Goal: Navigation & Orientation: Find specific page/section

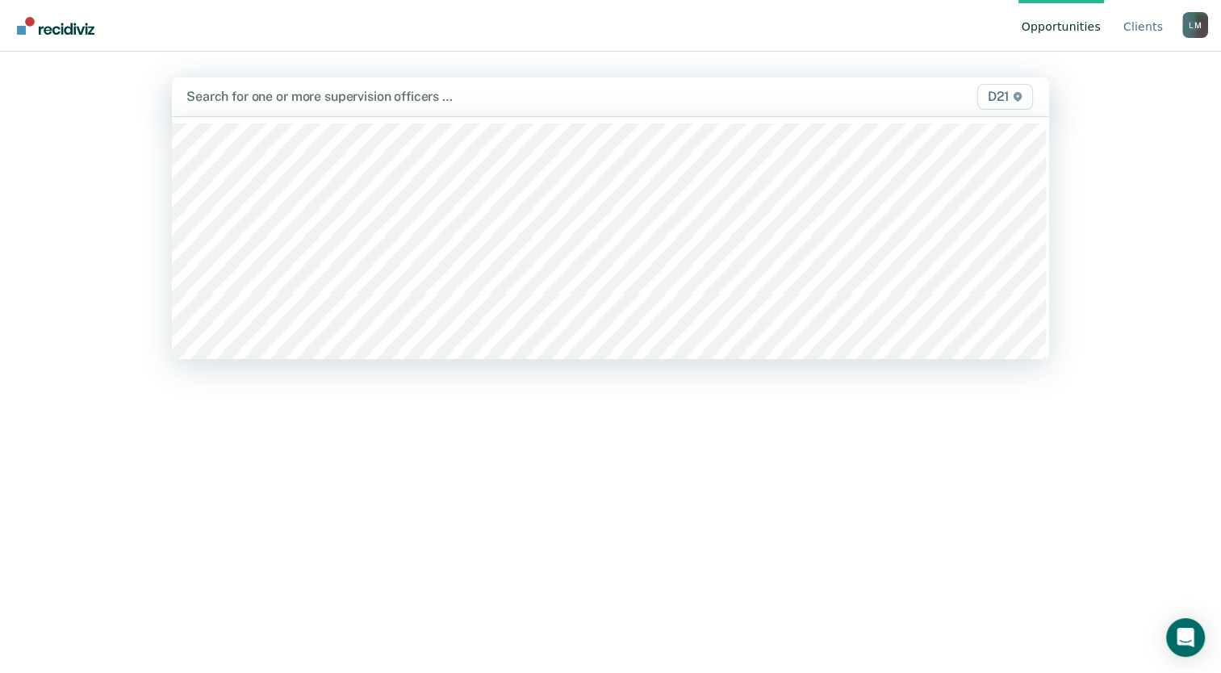
click at [1019, 99] on icon at bounding box center [1017, 97] width 8 height 10
click at [1017, 101] on icon at bounding box center [1018, 97] width 10 height 10
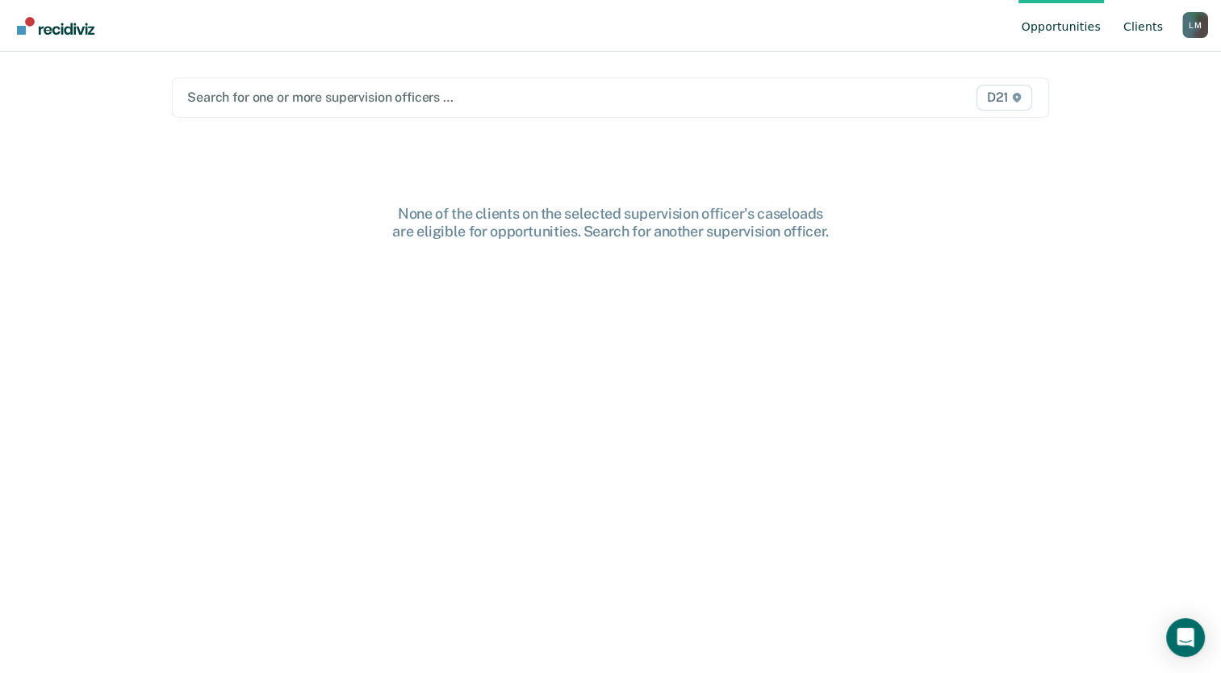
click at [1151, 24] on link "Client s" at bounding box center [1143, 26] width 46 height 52
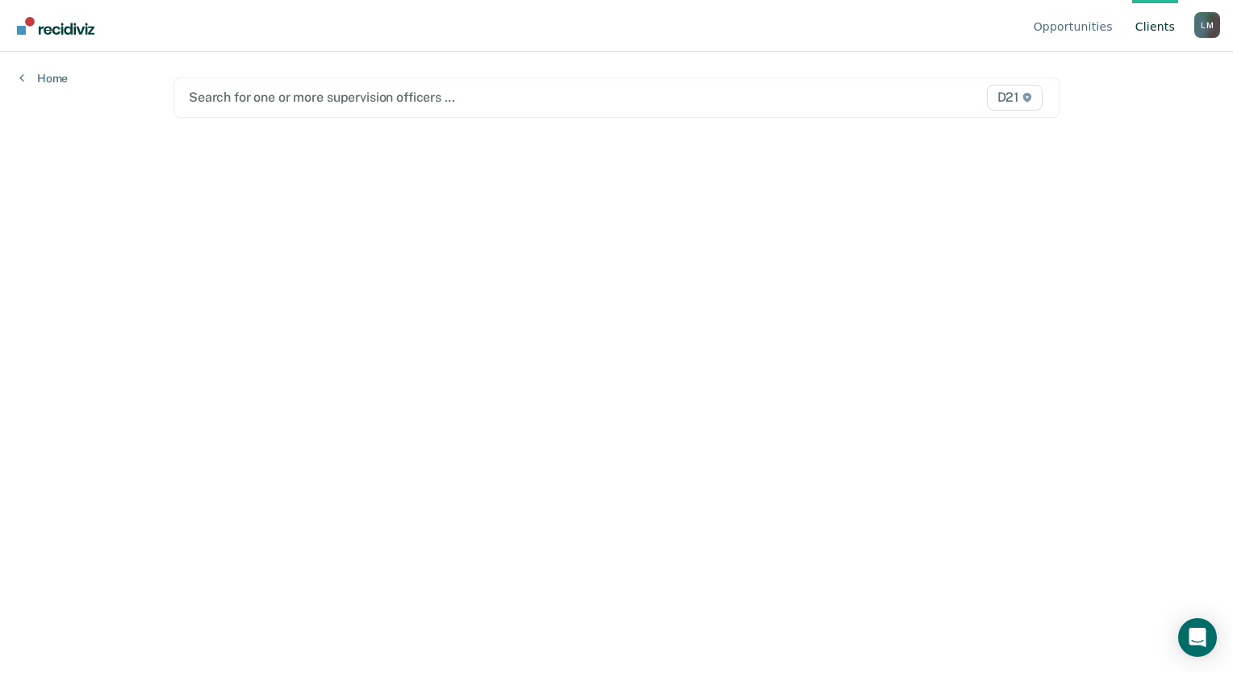
click at [1146, 31] on link "Client s" at bounding box center [1155, 26] width 46 height 52
drag, startPoint x: 1146, startPoint y: 27, endPoint x: 321, endPoint y: 135, distance: 831.6
click at [941, 317] on main "Search for one or more supervision officers … D21" at bounding box center [616, 343] width 925 height 583
click at [48, 76] on link "Home" at bounding box center [43, 78] width 48 height 15
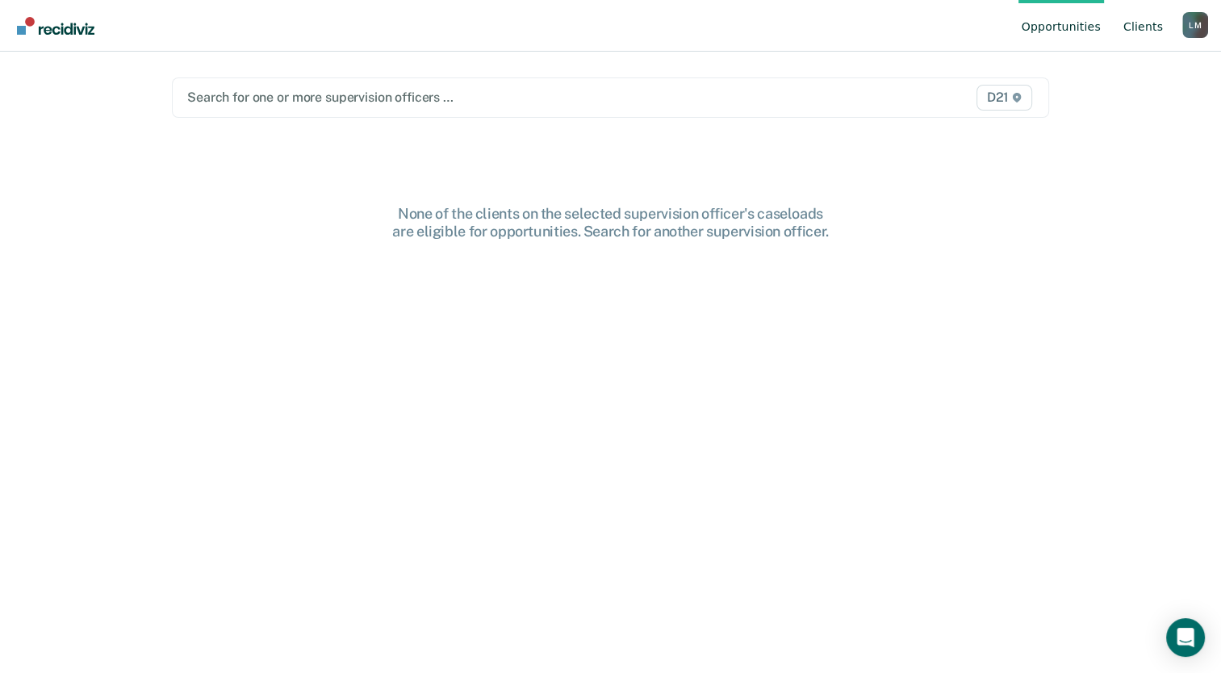
click at [1143, 27] on link "Client s" at bounding box center [1143, 26] width 46 height 52
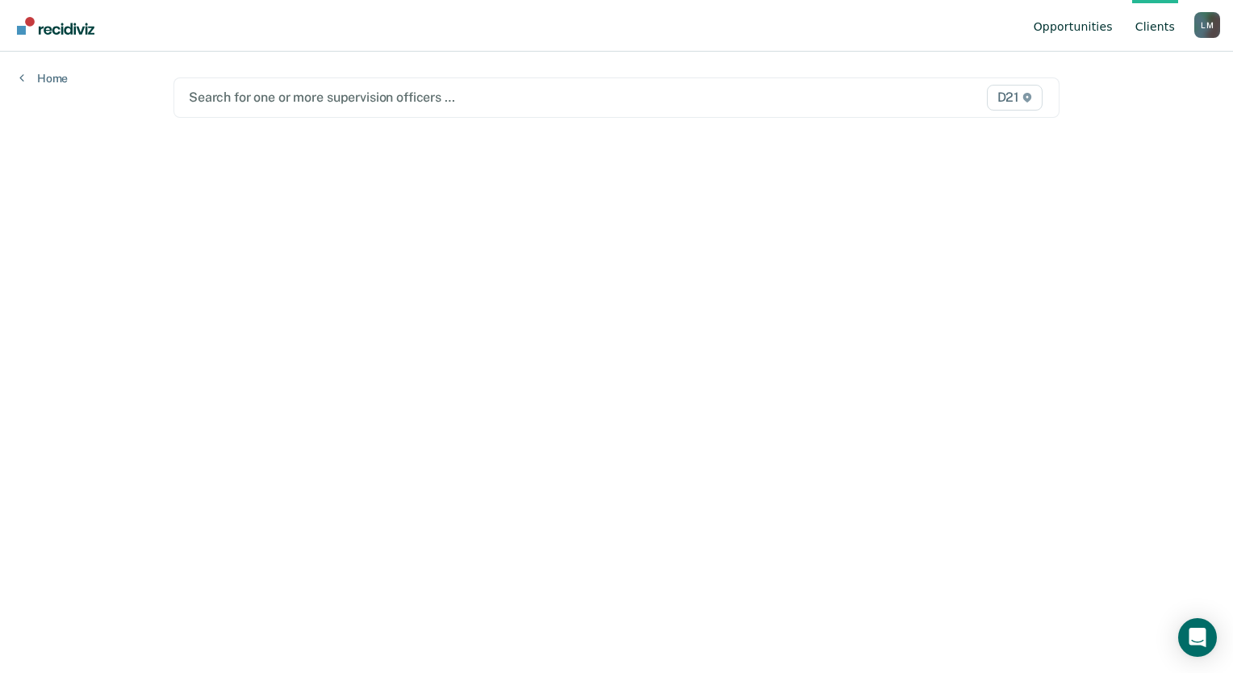
click at [1084, 27] on link "Opportunities" at bounding box center [1073, 26] width 86 height 52
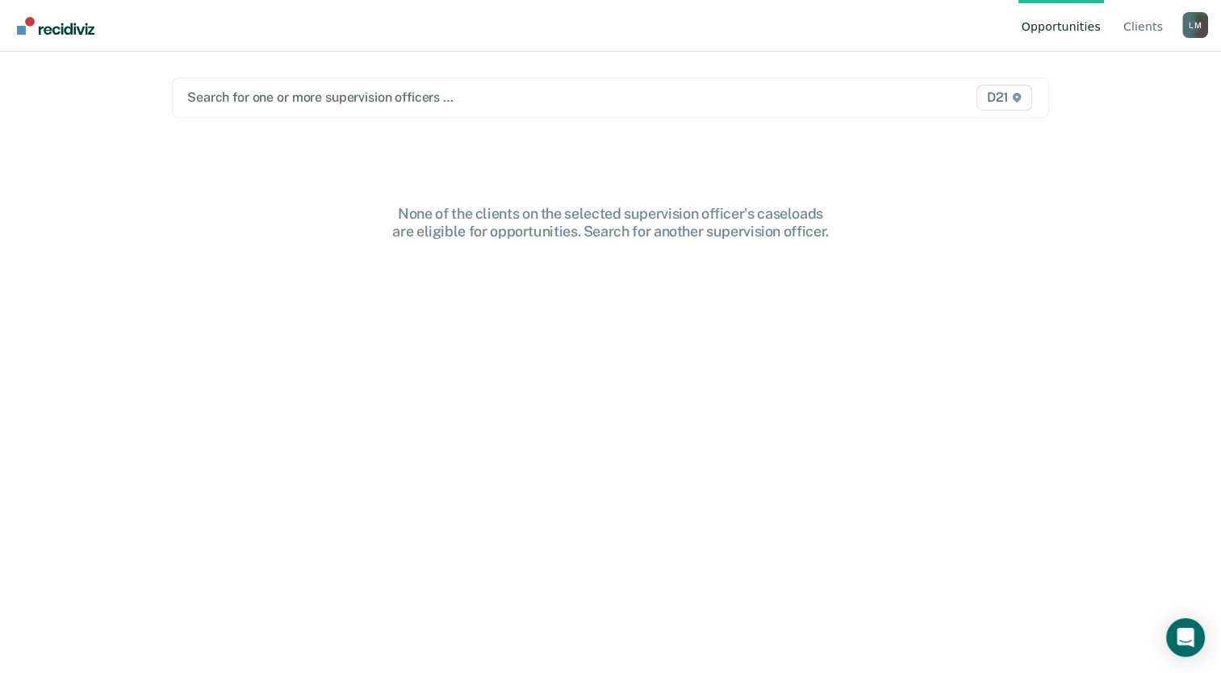
click at [1196, 30] on div "[PERSON_NAME]" at bounding box center [1195, 25] width 26 height 26
click at [1101, 78] on link "Profile" at bounding box center [1130, 76] width 104 height 14
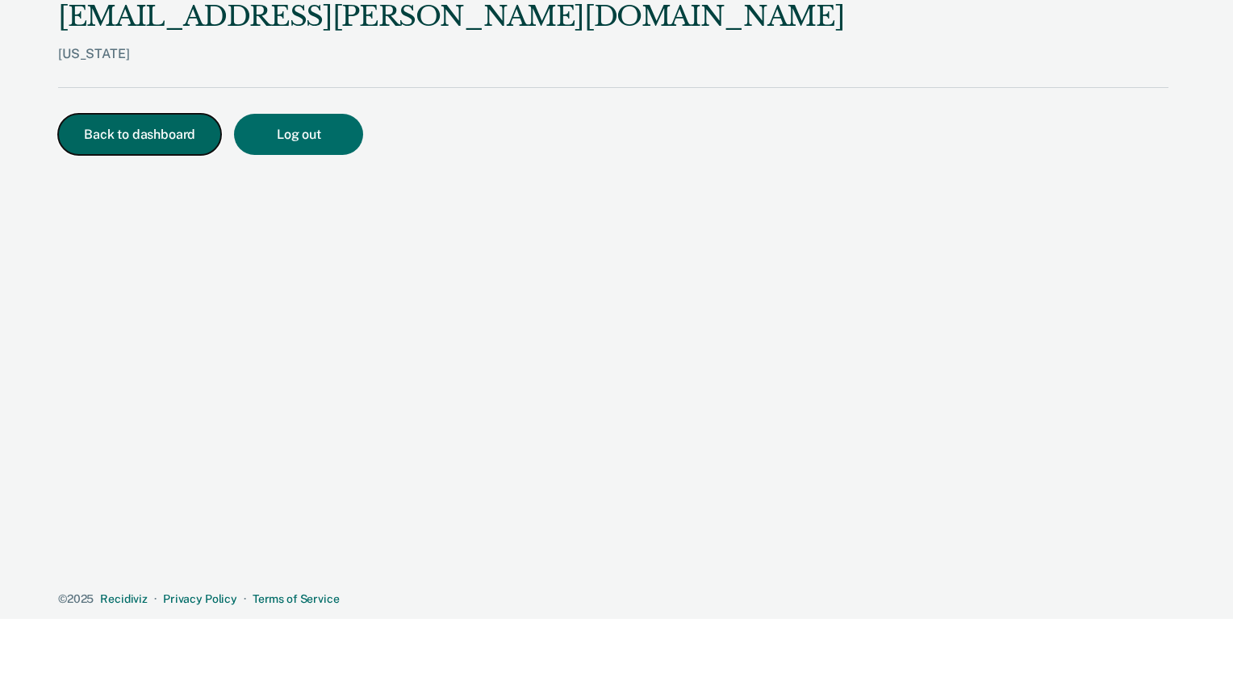
click at [128, 133] on button "Back to dashboard" at bounding box center [139, 134] width 163 height 41
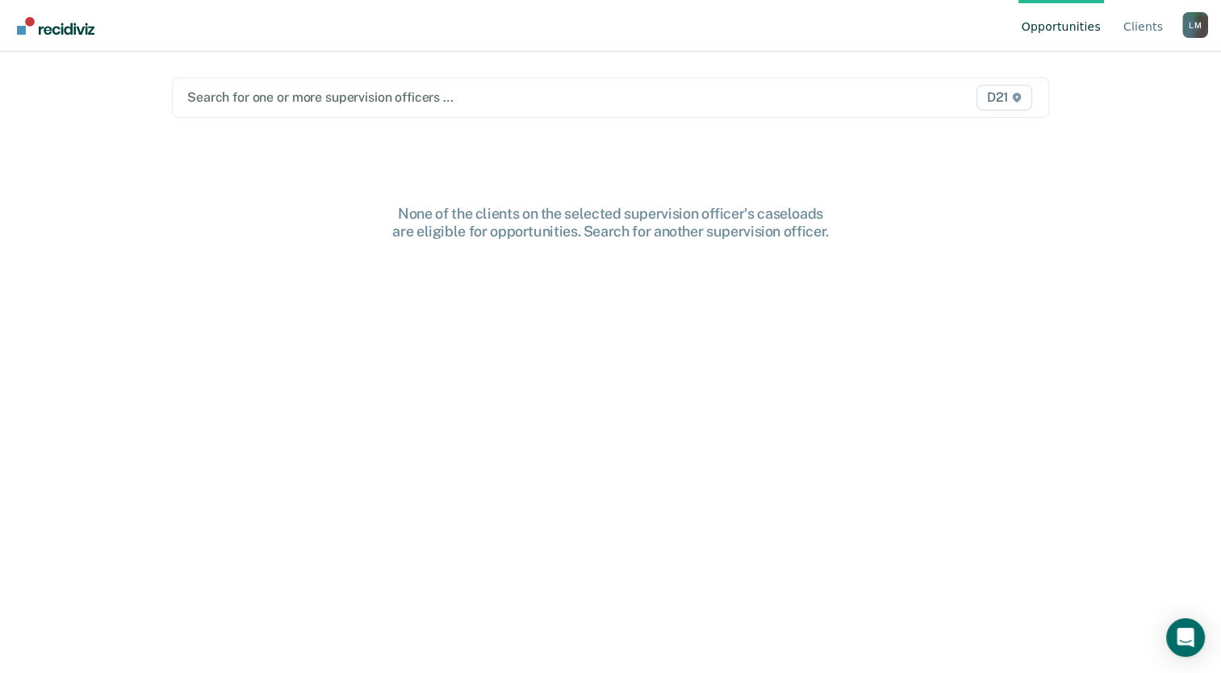
click at [430, 105] on div at bounding box center [482, 97] width 591 height 19
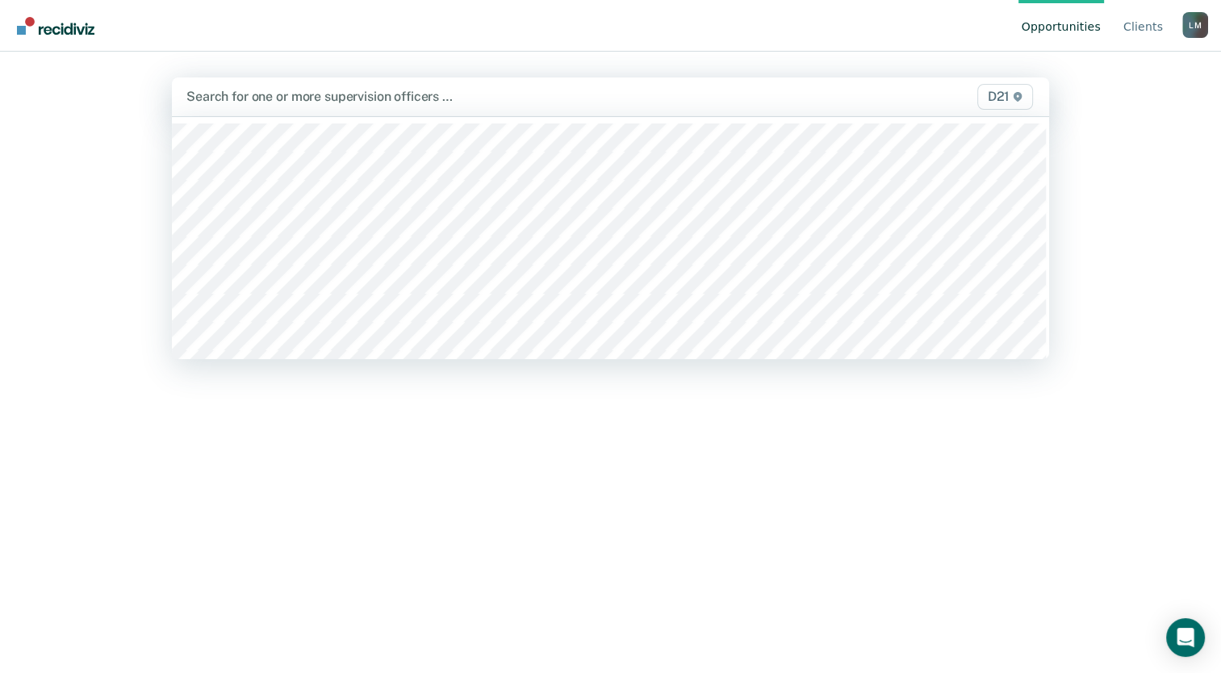
click at [1105, 128] on div "Opportunities Client s [PERSON_NAME] [PERSON_NAME] Profile How it works Log Out…" at bounding box center [610, 336] width 1221 height 673
click at [978, 101] on div "D21" at bounding box center [907, 97] width 255 height 26
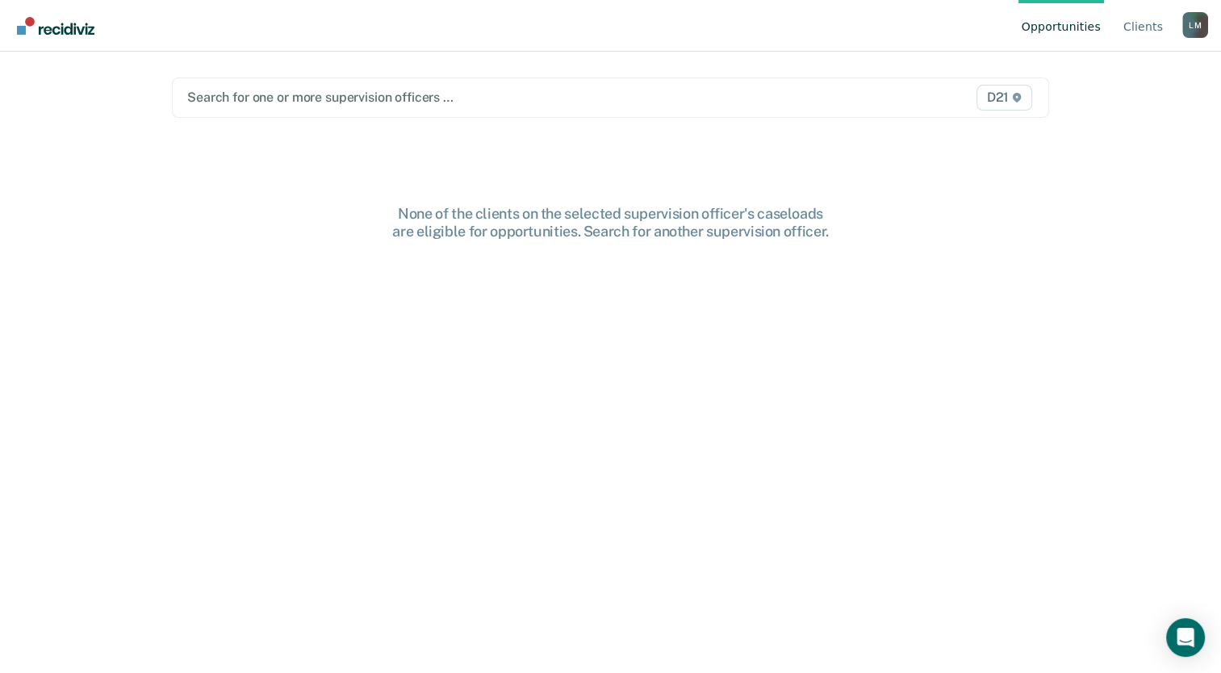
click at [987, 98] on span "D21" at bounding box center [1004, 98] width 56 height 26
click at [996, 98] on span "D21" at bounding box center [1004, 98] width 56 height 26
